Goal: Contribute content: Contribute content

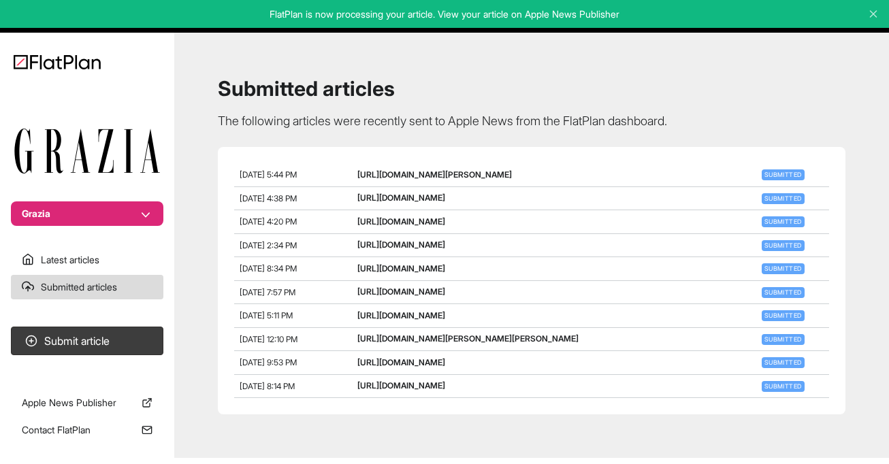
click at [98, 326] on section "Submit article" at bounding box center [87, 345] width 174 height 48
click at [101, 340] on button "Submit article" at bounding box center [87, 341] width 152 height 29
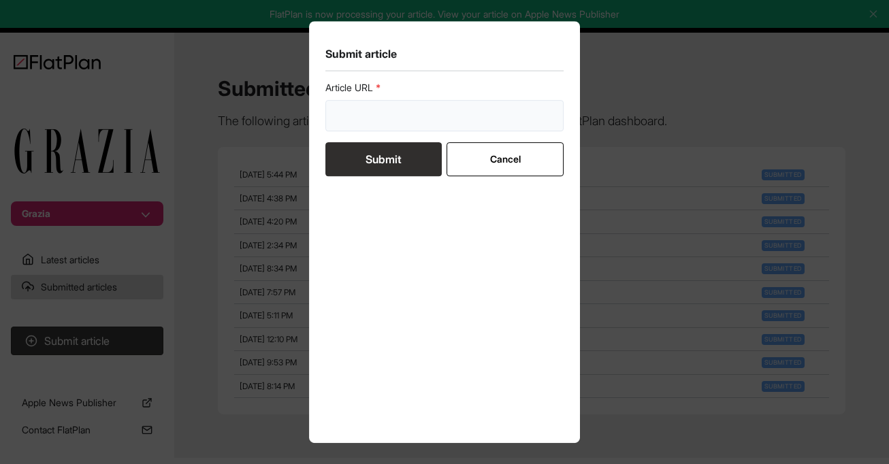
click at [398, 110] on input "url" at bounding box center [444, 115] width 238 height 31
paste input "[URL][DOMAIN_NAME]"
type input "[URL][DOMAIN_NAME]"
click at [389, 146] on button "Submit" at bounding box center [383, 159] width 116 height 34
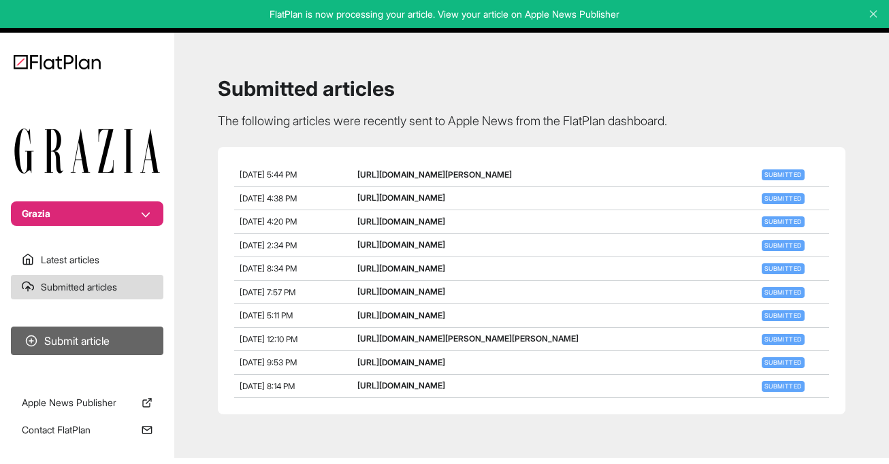
click at [99, 344] on button "Submit article" at bounding box center [87, 341] width 152 height 29
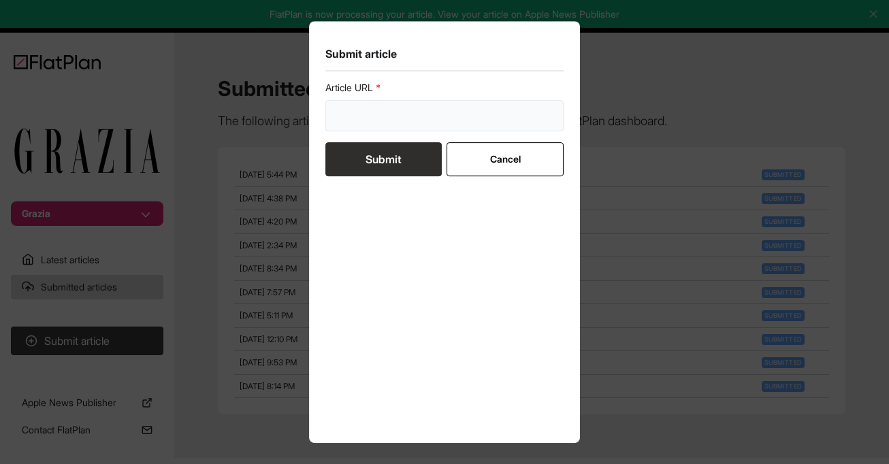
click at [370, 123] on input "url" at bounding box center [444, 115] width 238 height 31
click at [366, 172] on button "Submit" at bounding box center [383, 159] width 116 height 34
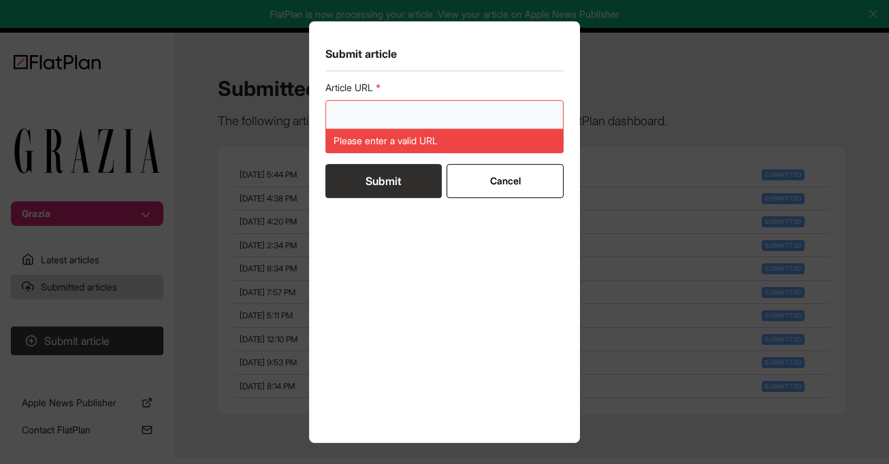
click at [376, 121] on input "url" at bounding box center [444, 115] width 238 height 31
paste input "[URL][DOMAIN_NAME][PERSON_NAME]"
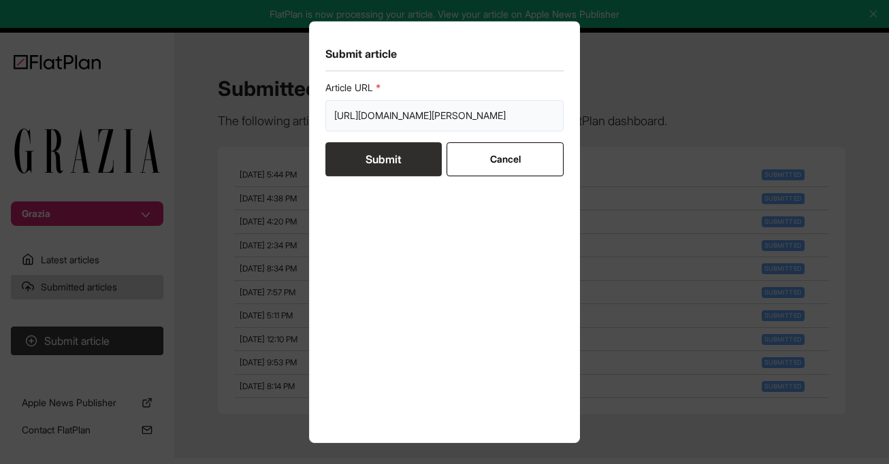
type input "[URL][DOMAIN_NAME][PERSON_NAME]"
click at [386, 156] on button "Submit" at bounding box center [383, 159] width 116 height 34
